Goal: Navigation & Orientation: Find specific page/section

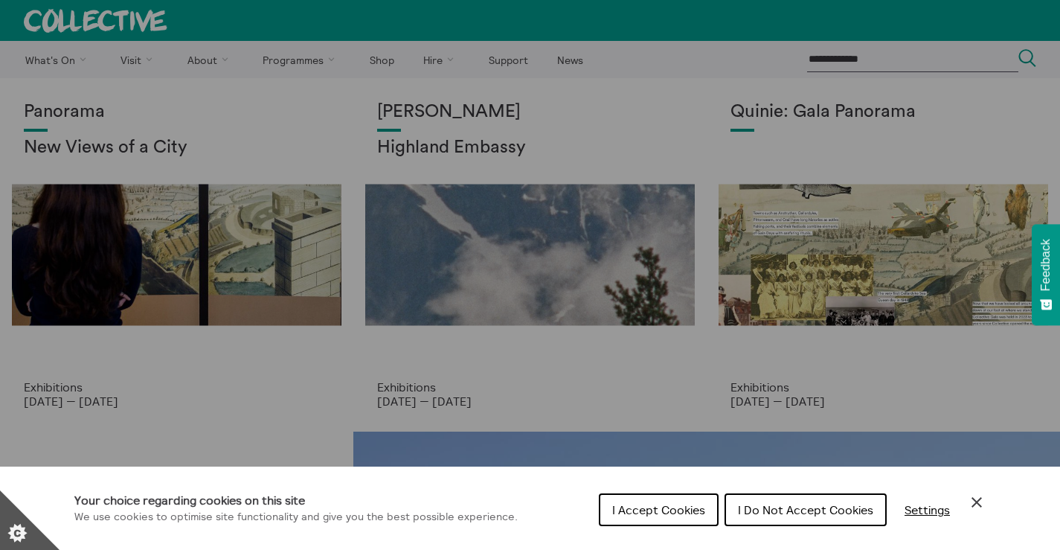
click at [766, 507] on span "I Do Not Accept Cookies" at bounding box center [805, 509] width 135 height 15
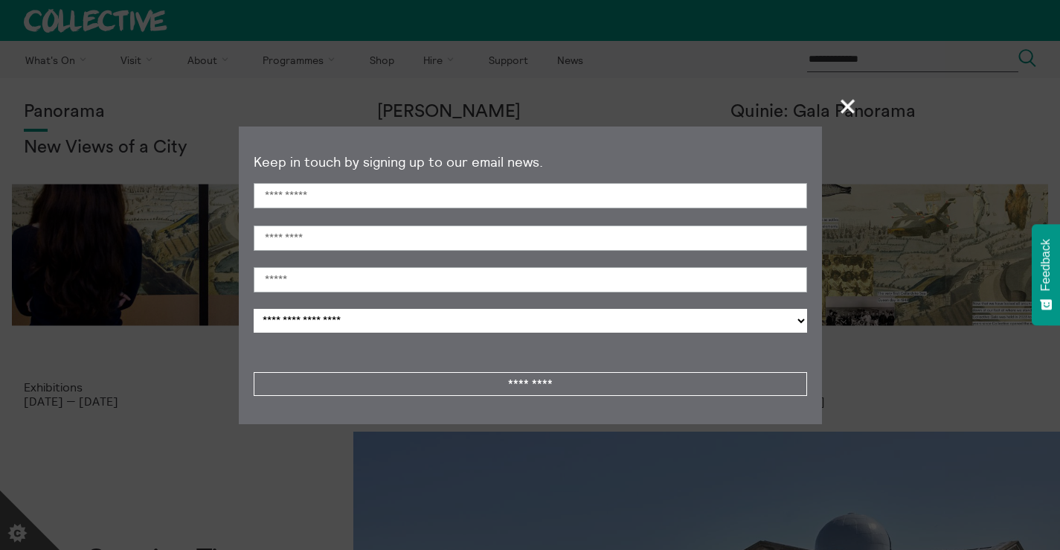
click at [852, 106] on span "+" at bounding box center [848, 106] width 44 height 44
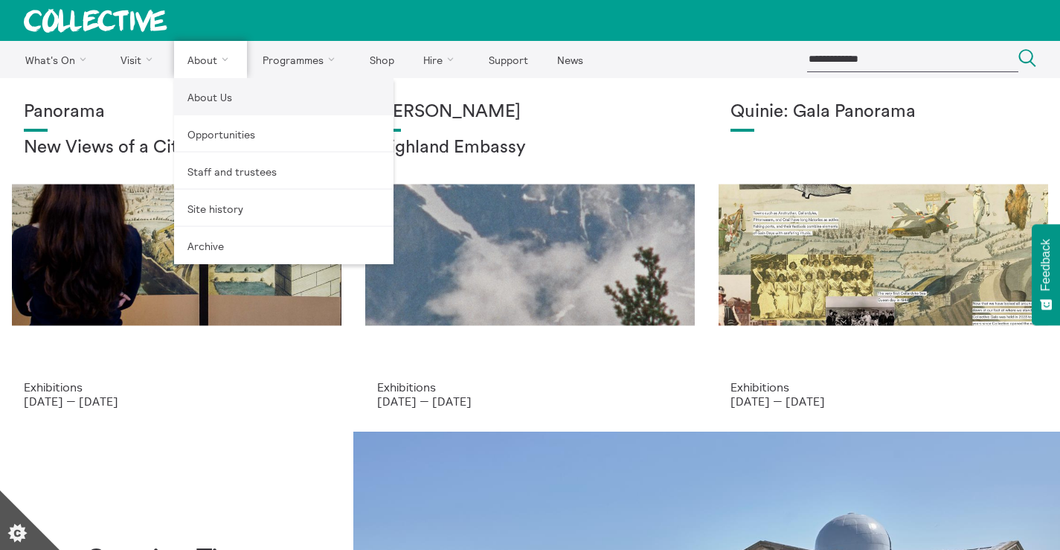
click at [220, 99] on link "About Us" at bounding box center [283, 96] width 219 height 37
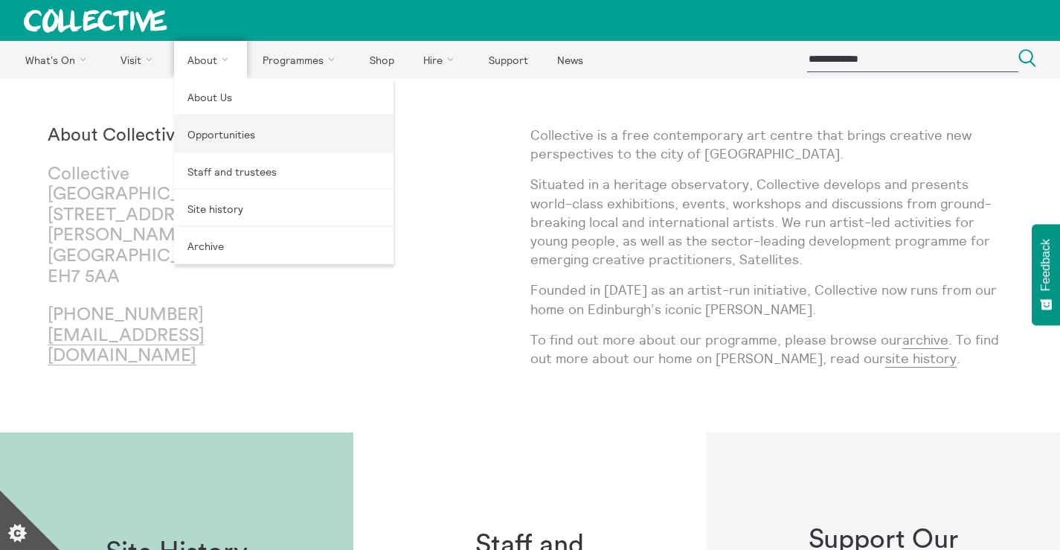
click at [234, 135] on link "Opportunities" at bounding box center [283, 133] width 219 height 37
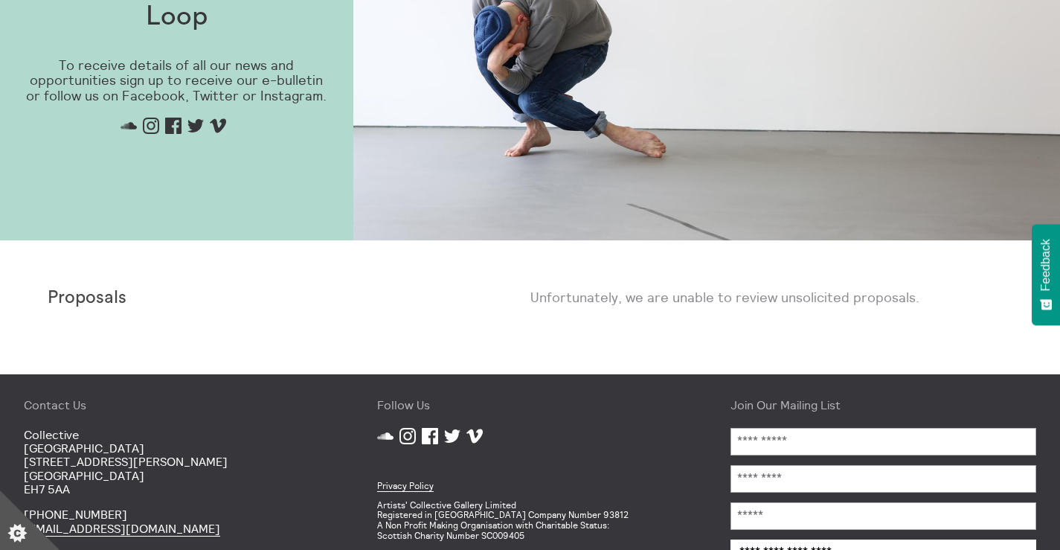
scroll to position [248, 0]
